Goal: Information Seeking & Learning: Learn about a topic

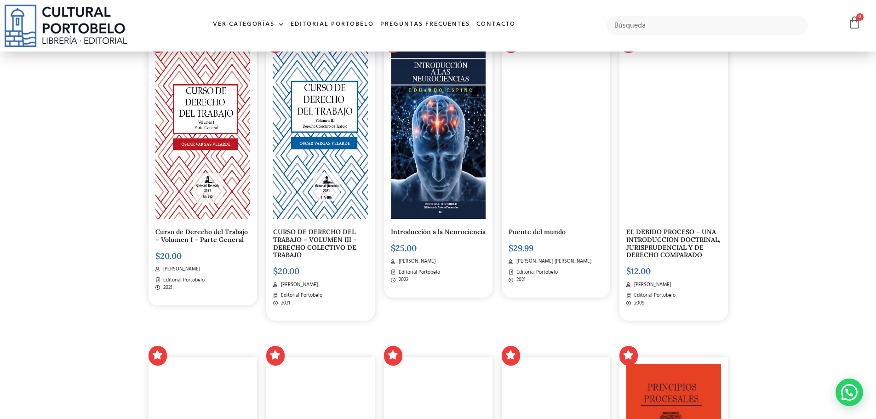
scroll to position [505, 0]
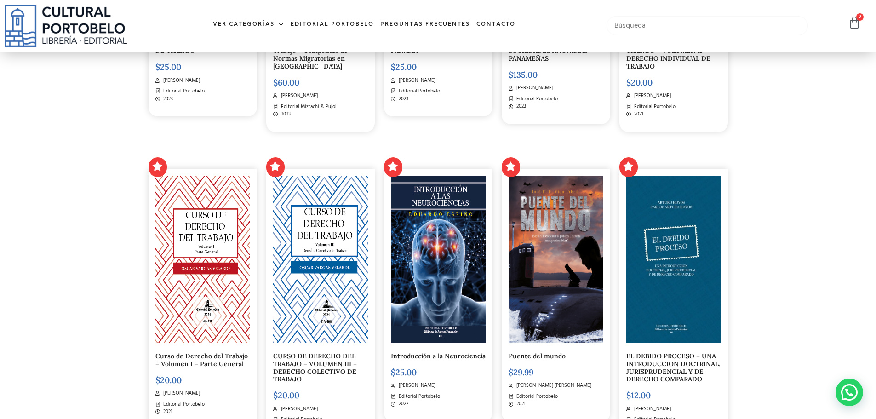
click at [740, 25] on input "text" at bounding box center [707, 25] width 202 height 19
type input "fábrega"
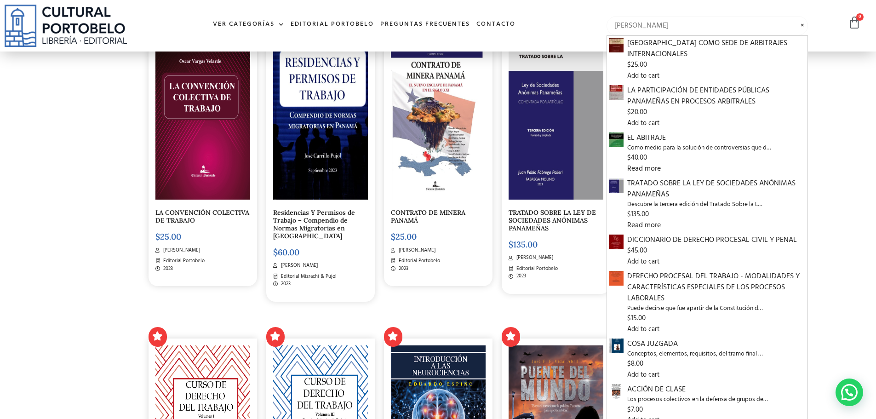
scroll to position [321, 0]
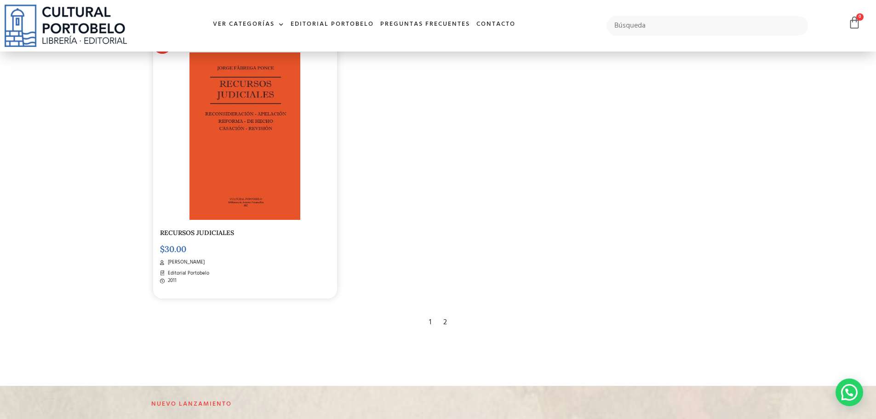
scroll to position [1792, 0]
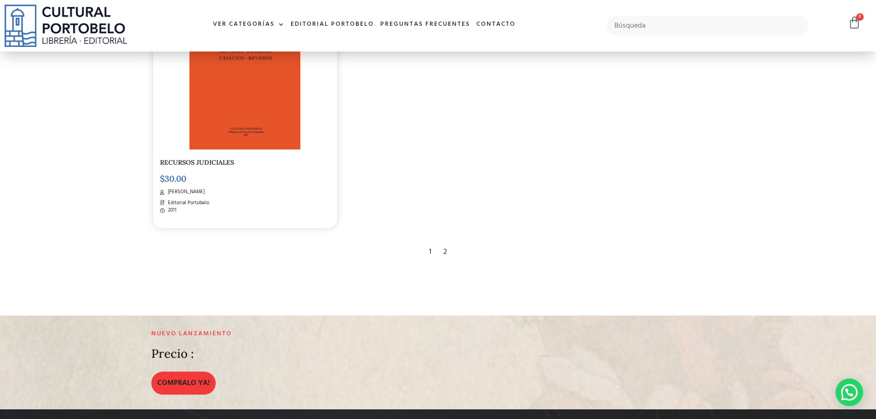
click at [445, 253] on div "2" at bounding box center [445, 252] width 13 height 20
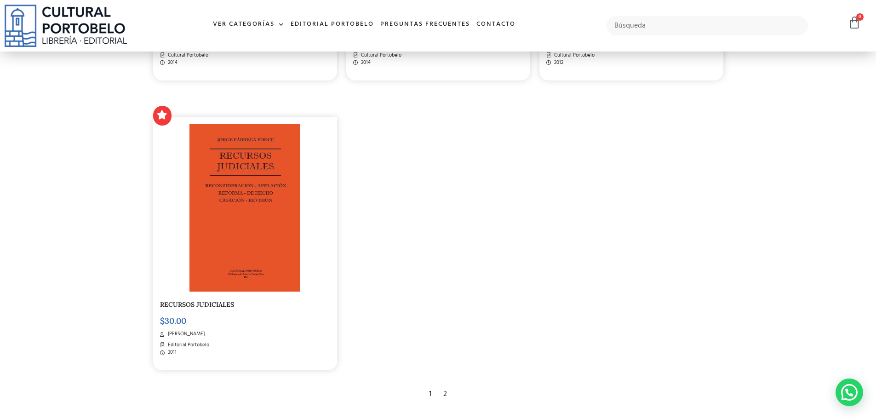
scroll to position [1700, 0]
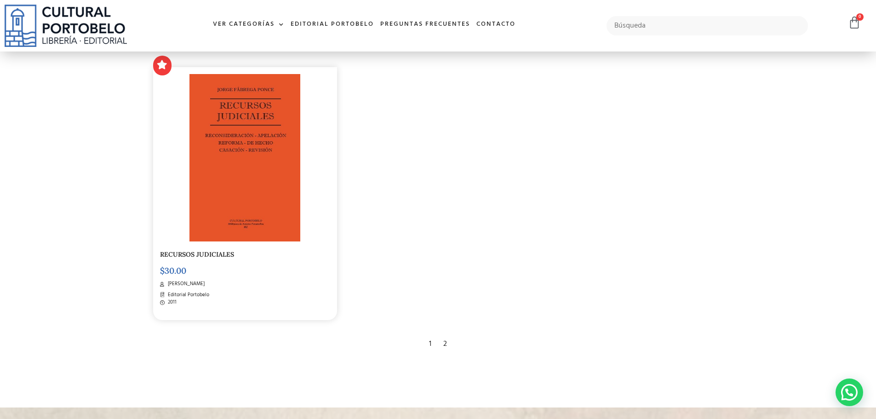
click at [445, 344] on div "2" at bounding box center [445, 344] width 13 height 20
click at [446, 345] on div "2" at bounding box center [445, 344] width 13 height 20
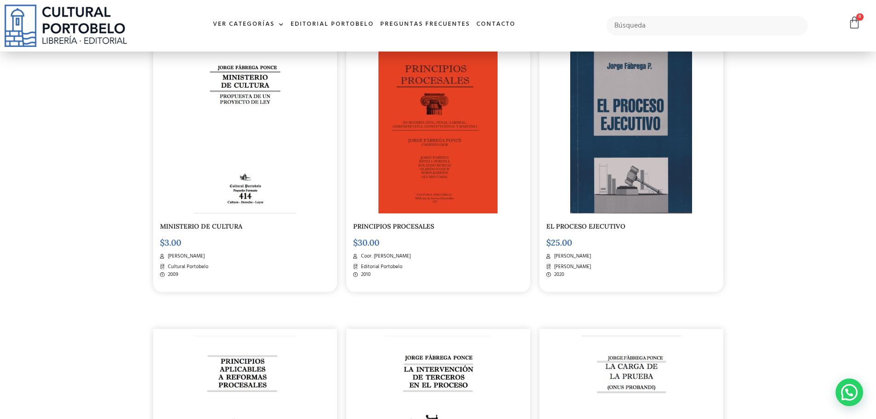
scroll to position [1103, 0]
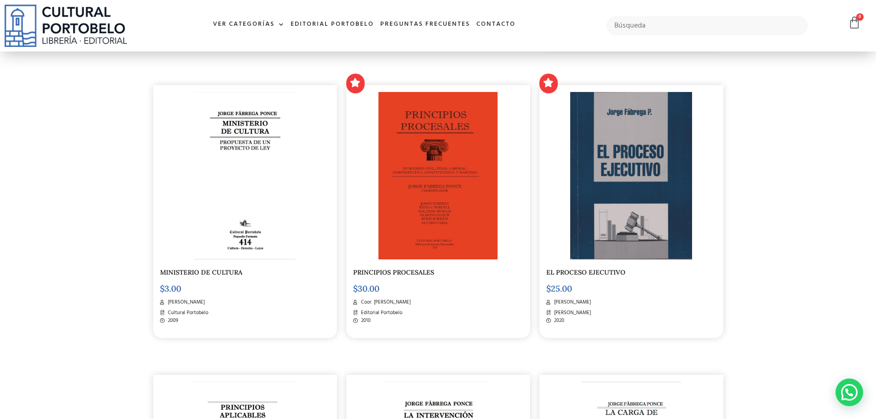
click at [419, 271] on link "PRINCIPIOS PROCESALES" at bounding box center [393, 272] width 81 height 8
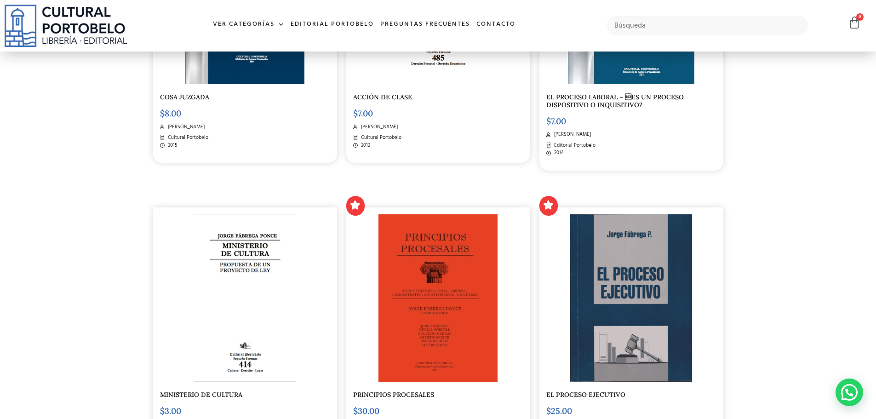
scroll to position [873, 0]
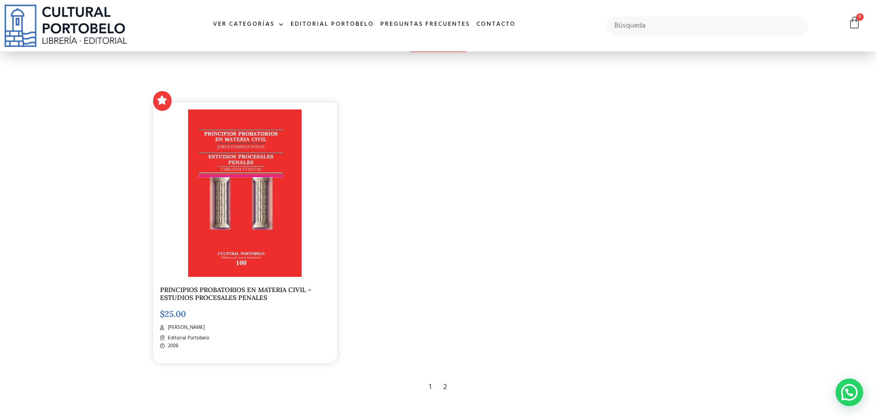
scroll to position [229, 0]
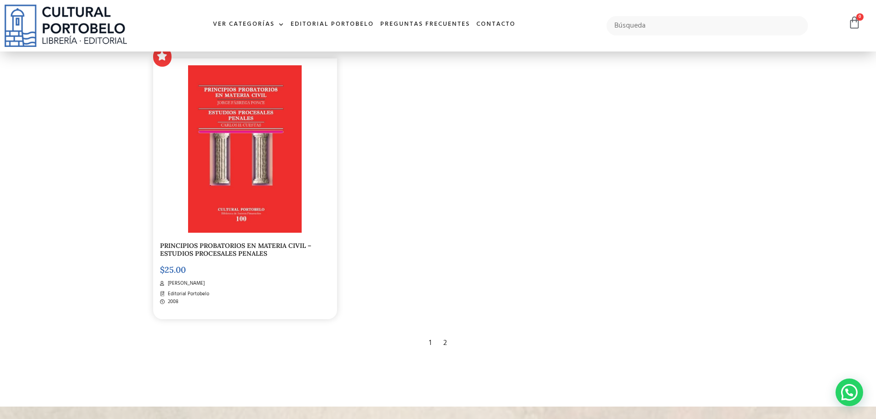
click at [287, 257] on h5 "PRINCIPIOS PROBATORIOS EN MATERIA CIVIL – ESTUDIOS PROCESALES PENALES" at bounding box center [245, 250] width 170 height 16
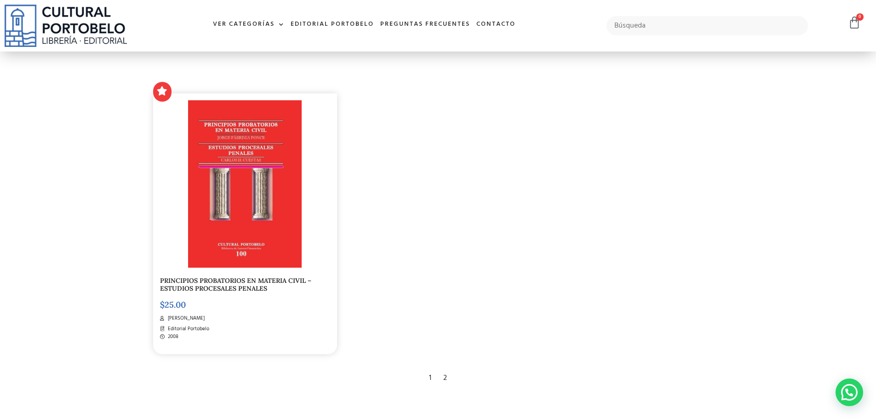
scroll to position [137, 0]
